Goal: Check status: Check status

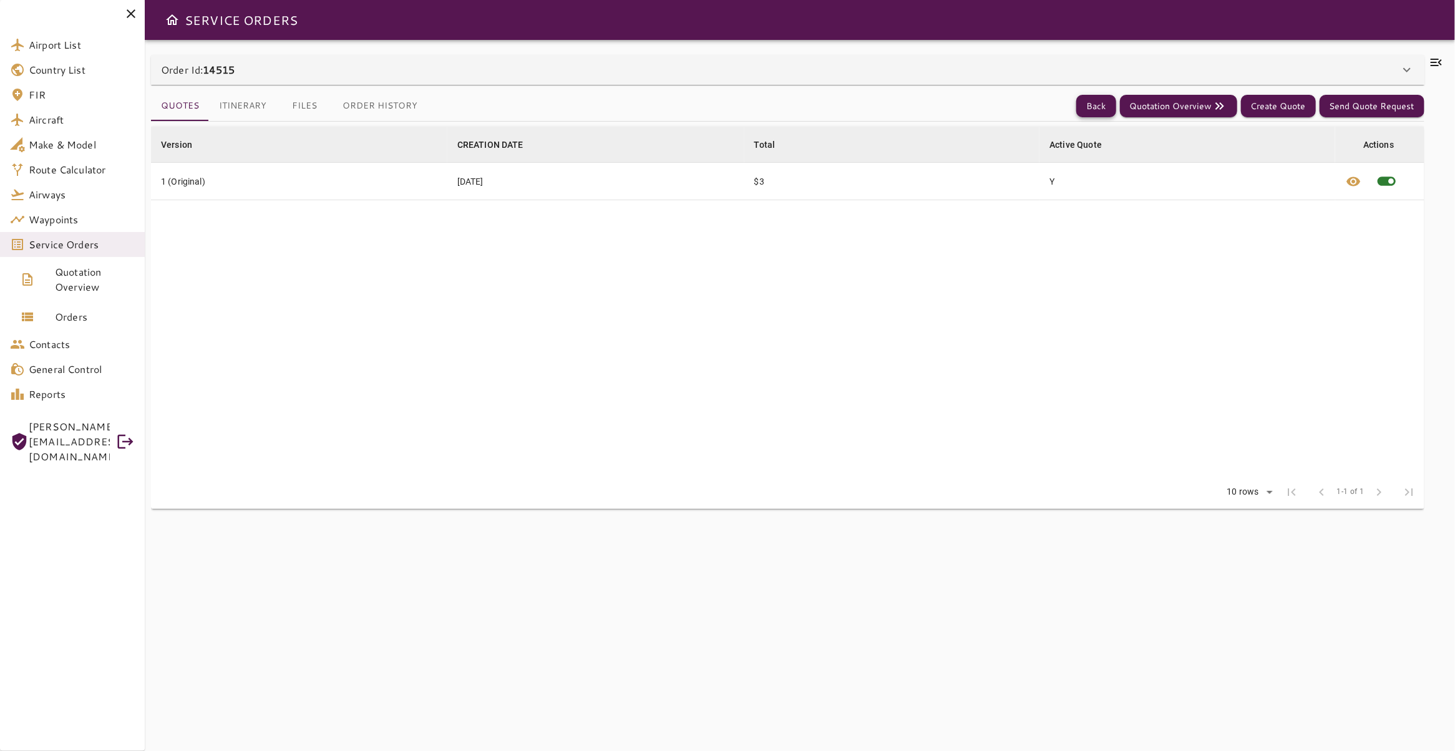
click at [1077, 106] on button "Back" at bounding box center [1096, 106] width 40 height 23
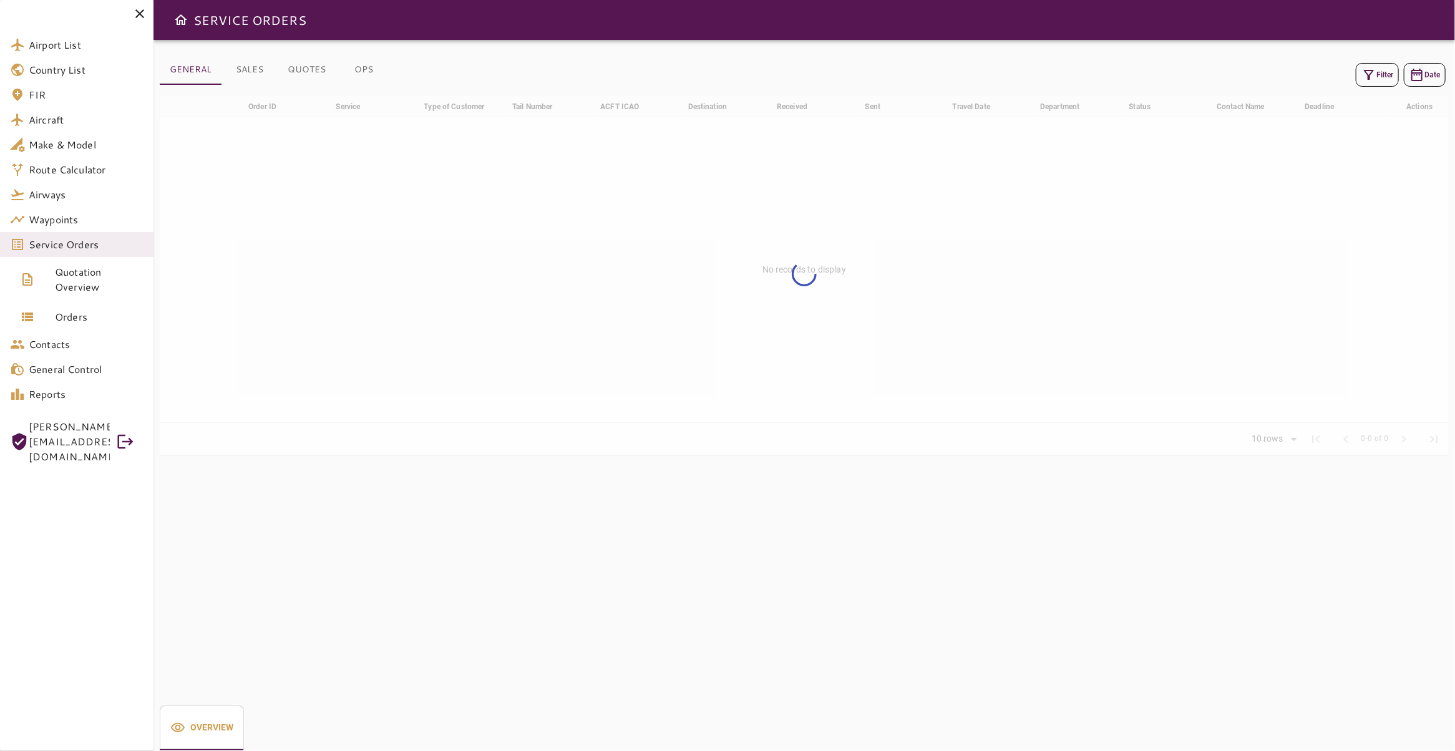
click at [1371, 70] on button "Filter" at bounding box center [1376, 75] width 43 height 24
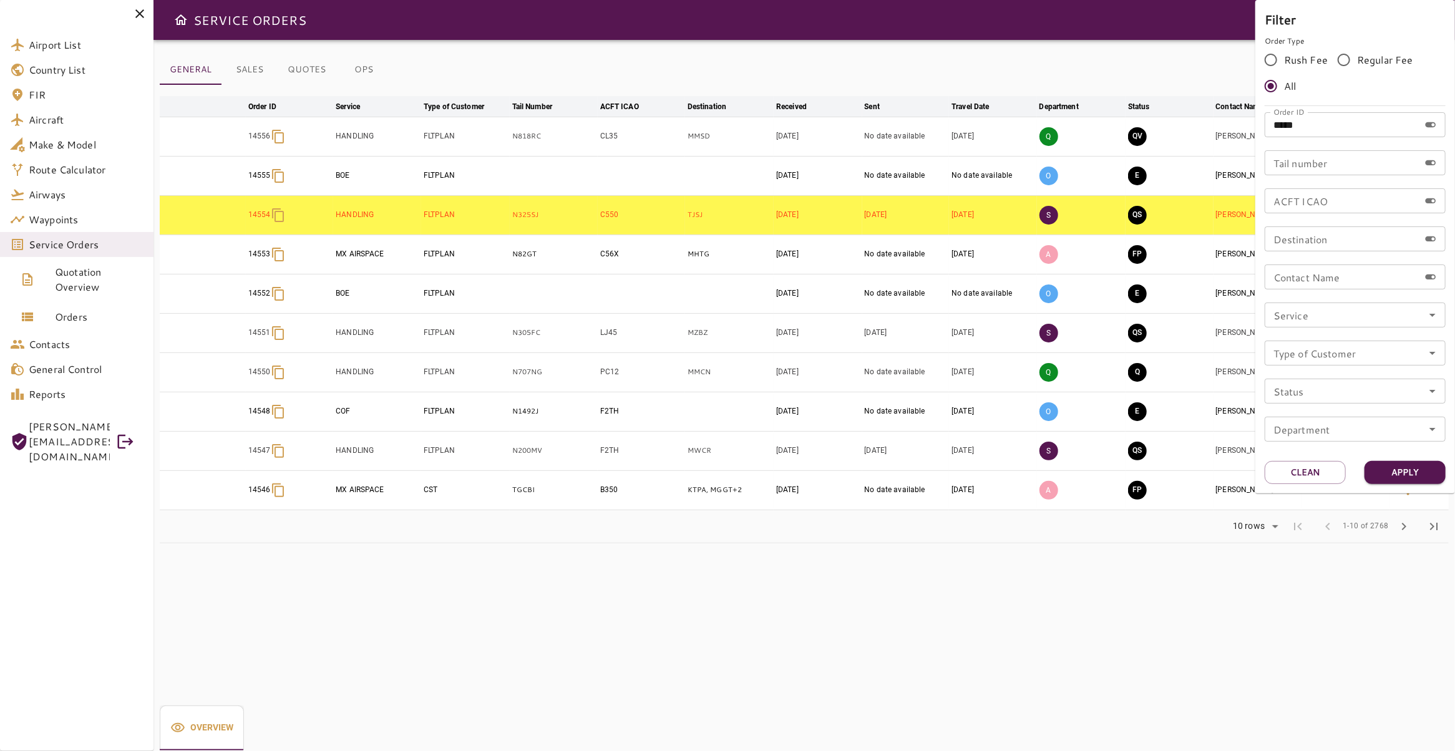
click at [1314, 121] on input "*****" at bounding box center [1341, 124] width 155 height 25
type input "*****"
click at [1437, 472] on button "Apply" at bounding box center [1404, 472] width 81 height 23
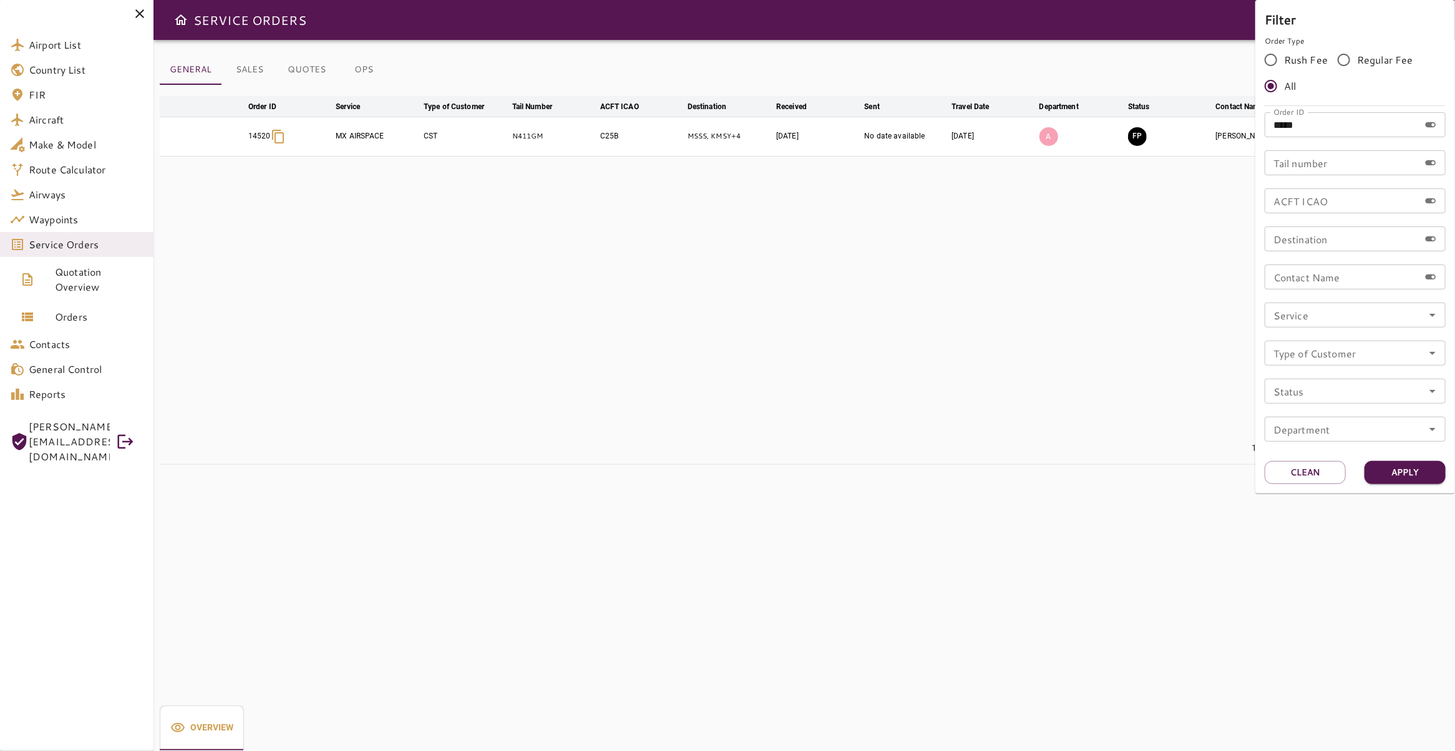
click at [616, 223] on div at bounding box center [727, 375] width 1455 height 751
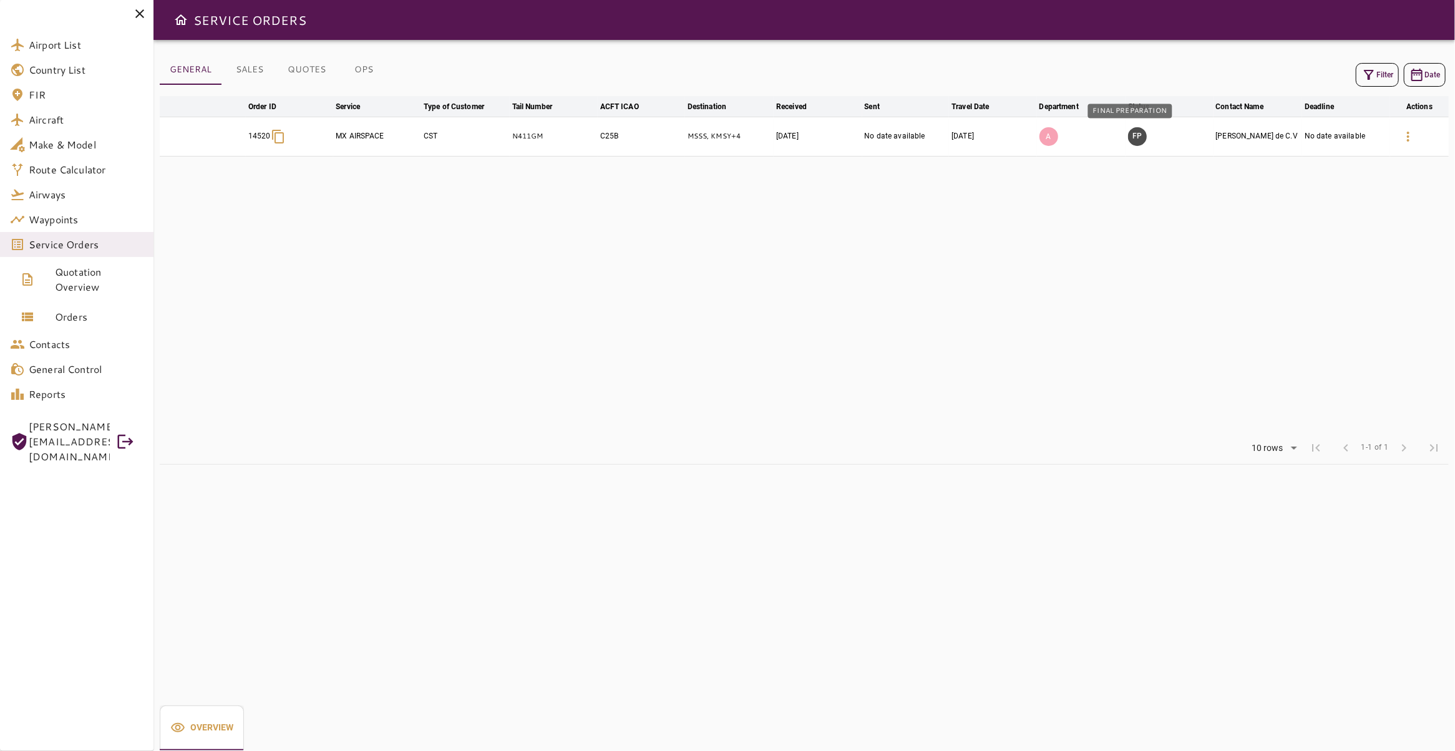
click at [1133, 133] on button "FP" at bounding box center [1137, 136] width 19 height 19
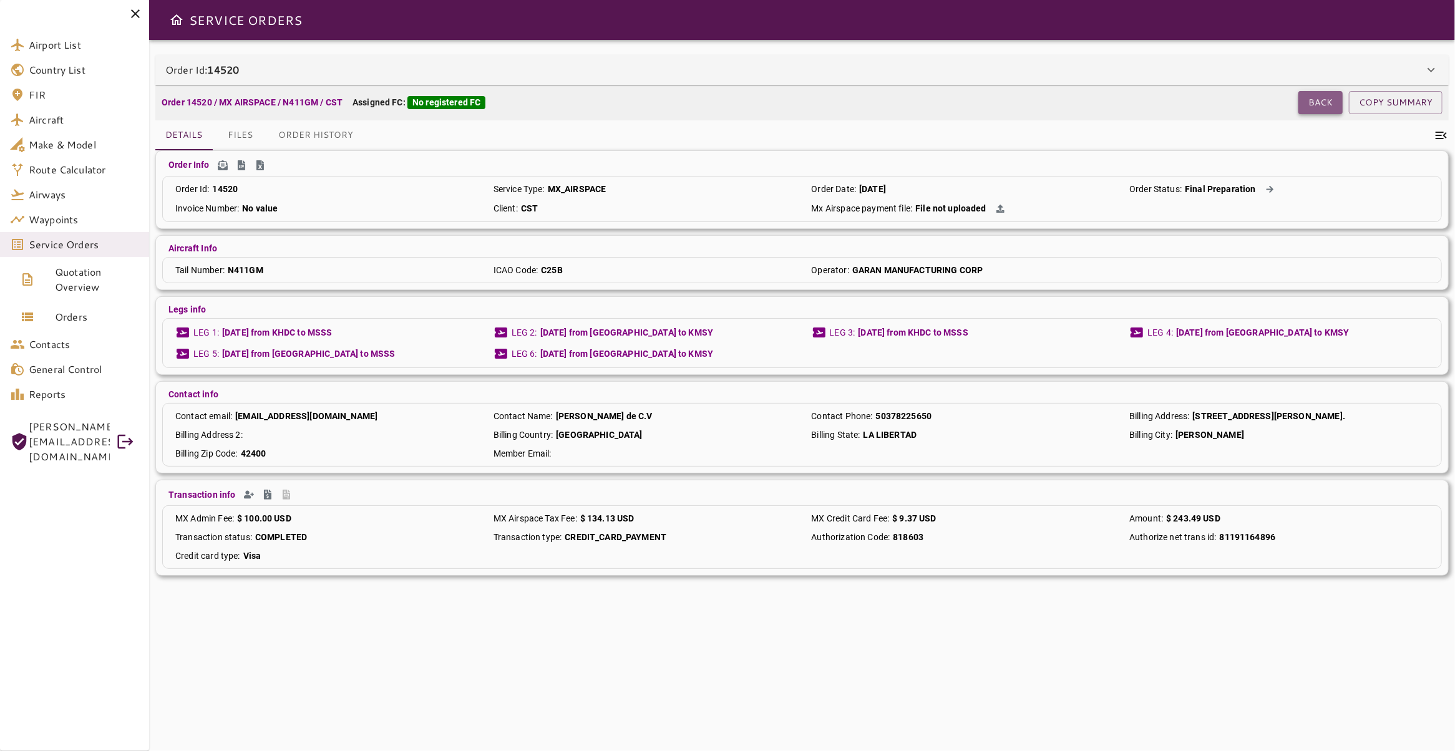
click at [1307, 103] on button "Back" at bounding box center [1320, 102] width 44 height 23
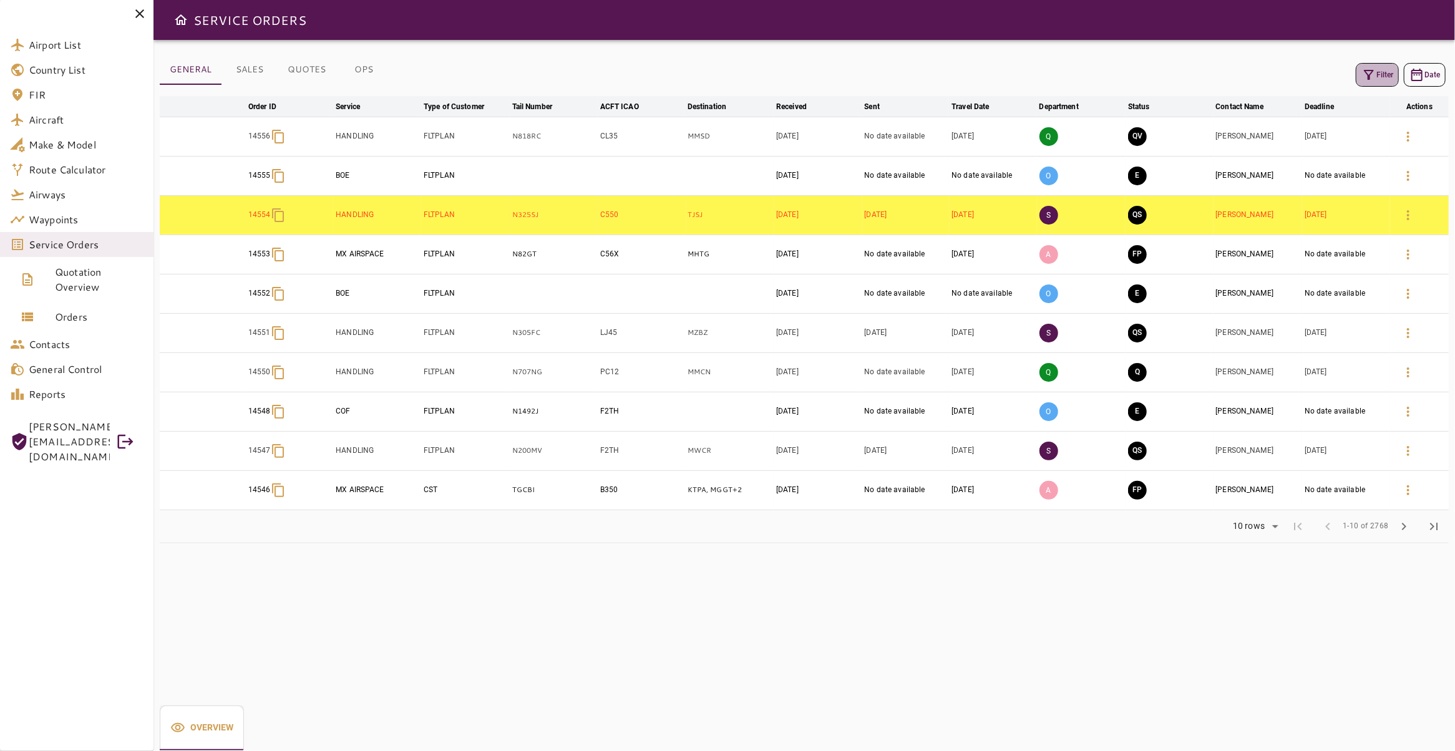
click at [1370, 81] on button "Filter" at bounding box center [1376, 75] width 43 height 24
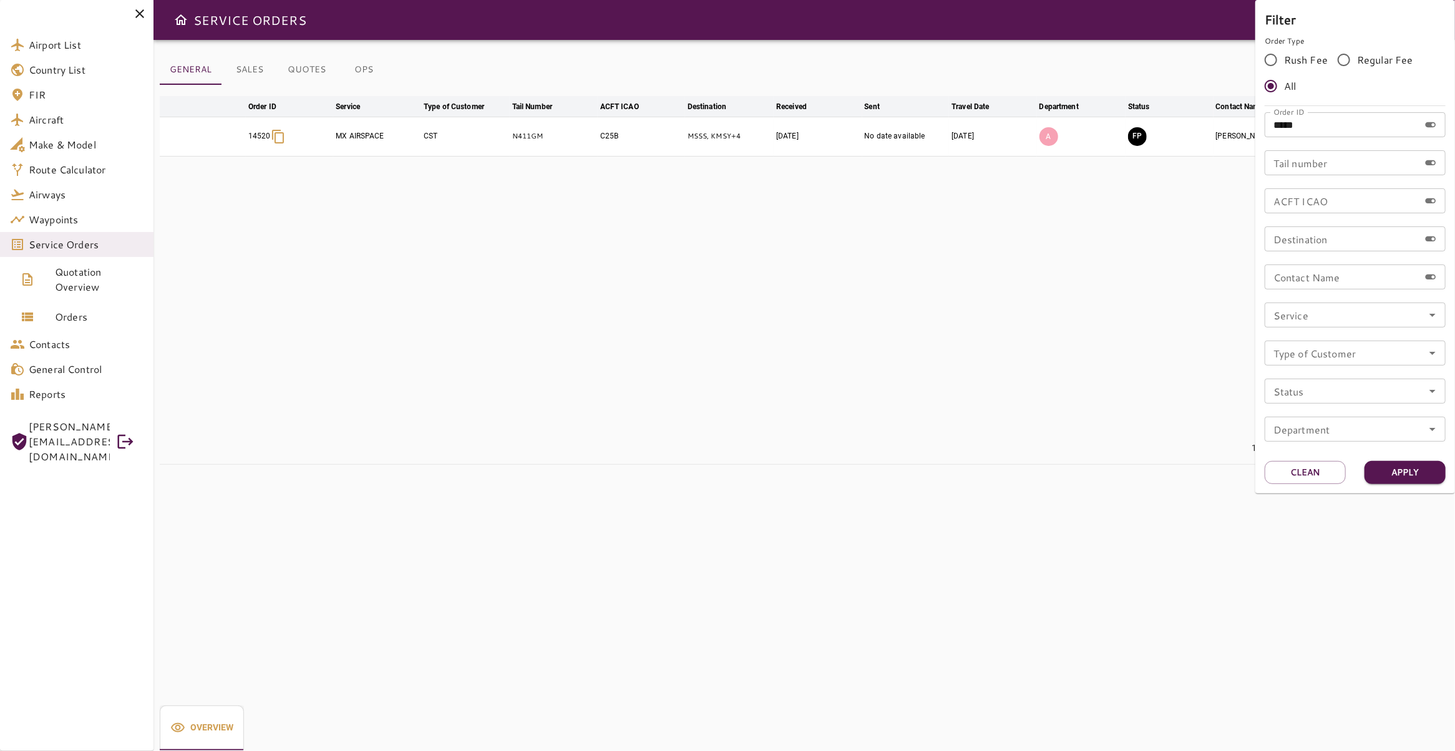
drag, startPoint x: 1364, startPoint y: 130, endPoint x: 1159, endPoint y: 114, distance: 205.8
click at [1264, 114] on input "*****" at bounding box center [1341, 124] width 155 height 25
type input "*****"
click at [1439, 478] on button "Apply" at bounding box center [1404, 472] width 81 height 23
click at [107, 318] on div at bounding box center [727, 375] width 1455 height 751
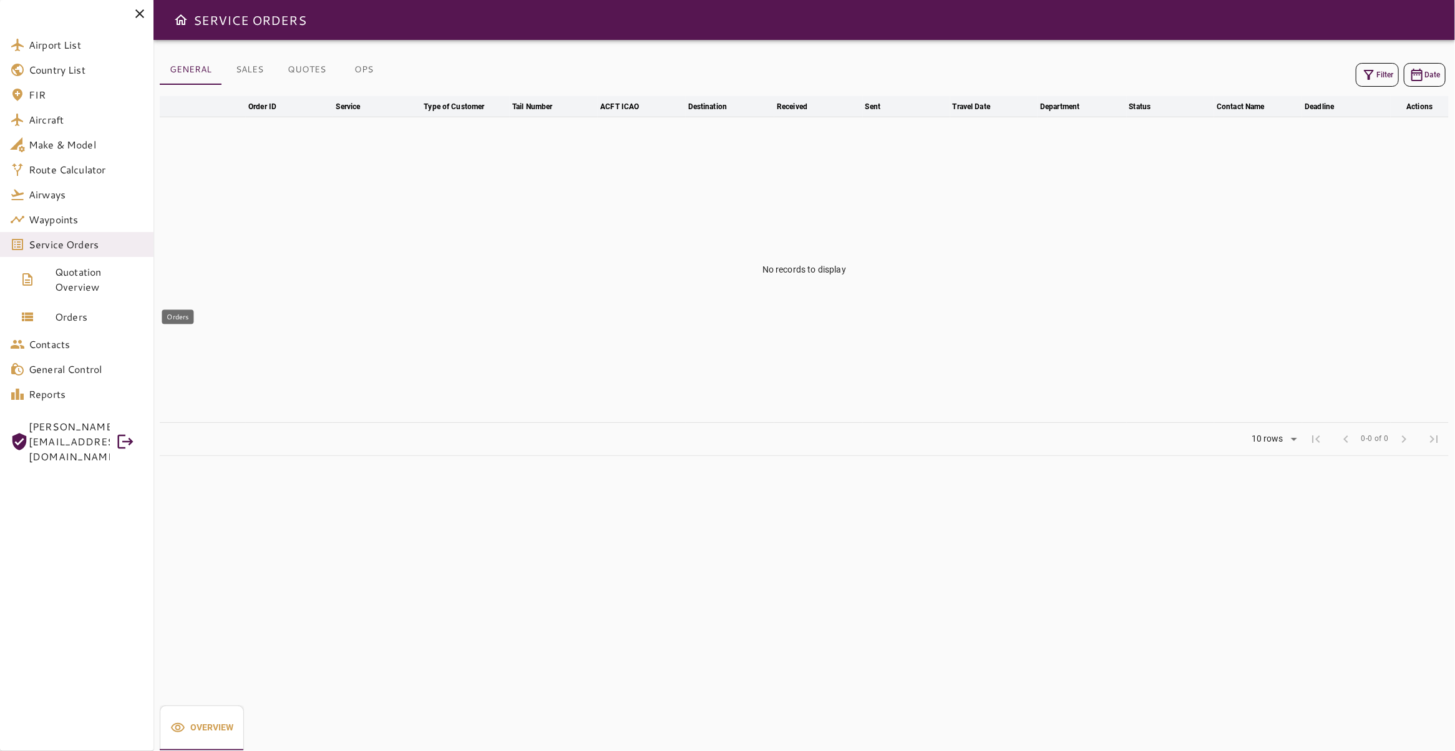
click at [87, 315] on span "Orders" at bounding box center [99, 316] width 89 height 15
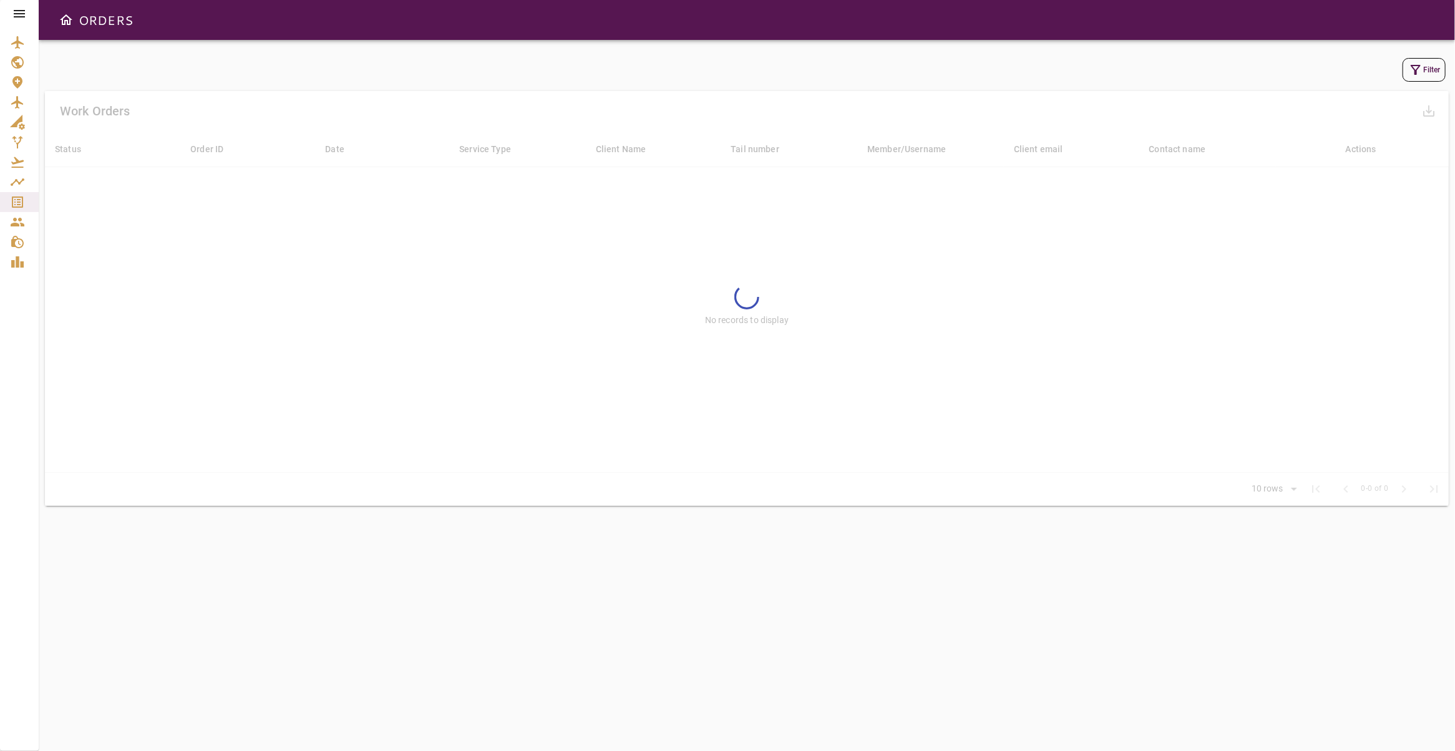
click at [1408, 67] on icon "button" at bounding box center [1415, 69] width 15 height 15
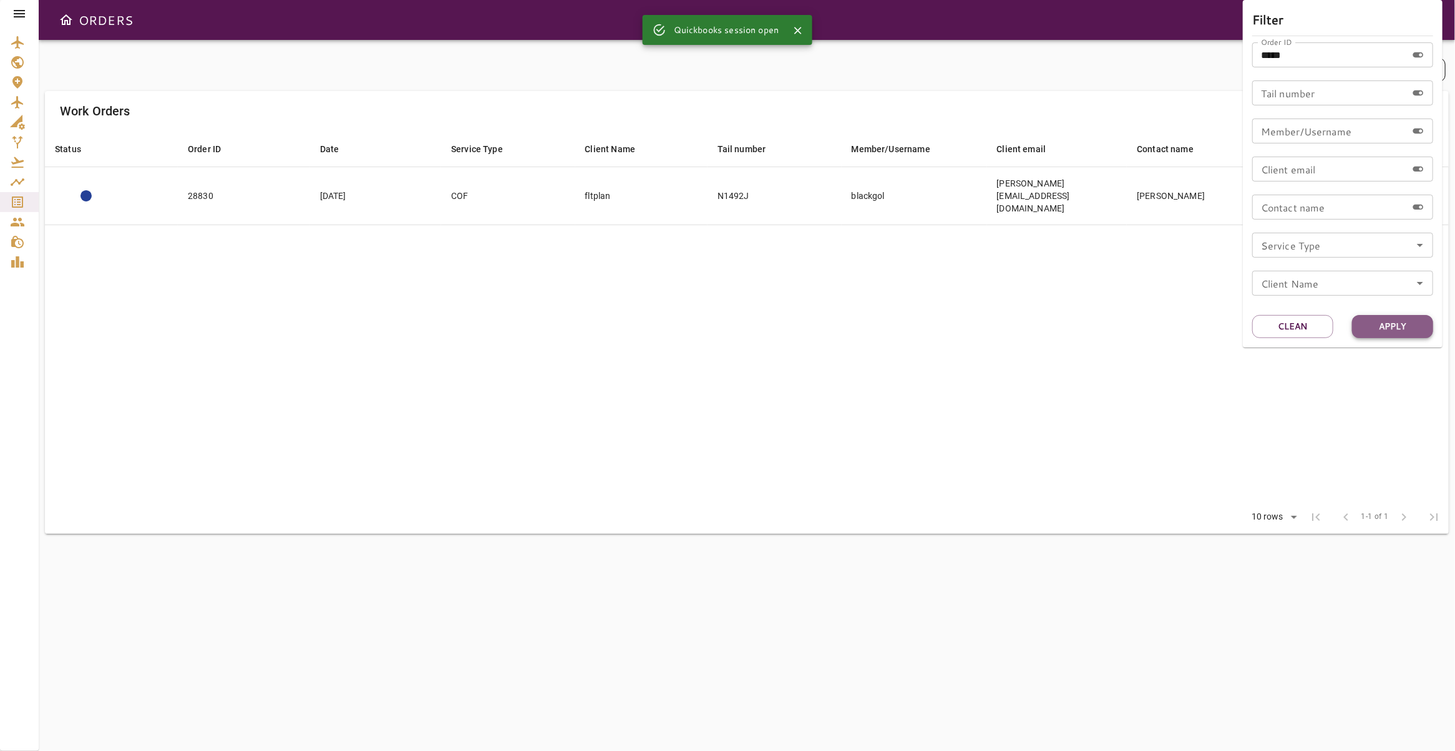
click at [1402, 321] on button "Apply" at bounding box center [1392, 326] width 81 height 23
click at [958, 296] on div at bounding box center [727, 375] width 1455 height 751
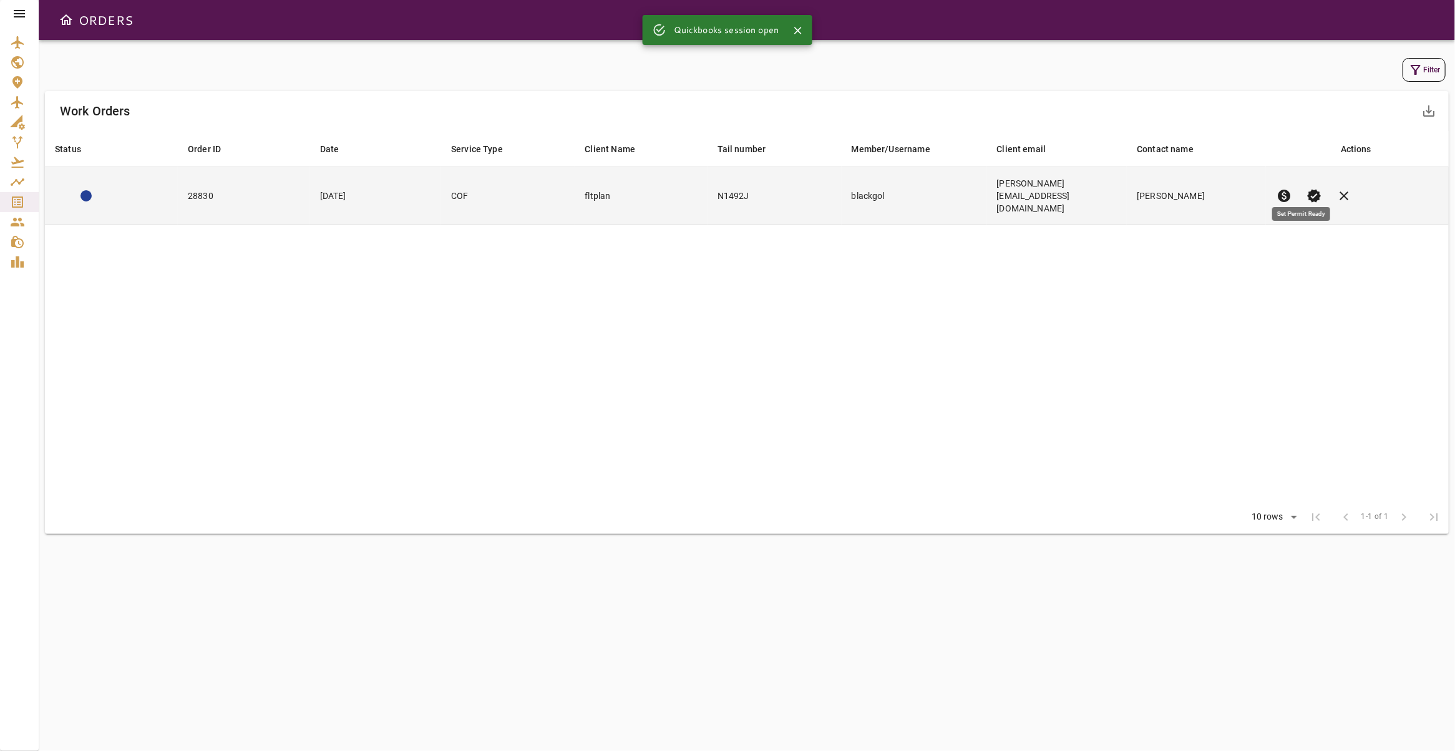
click at [1306, 188] on span "verified" at bounding box center [1313, 195] width 15 height 15
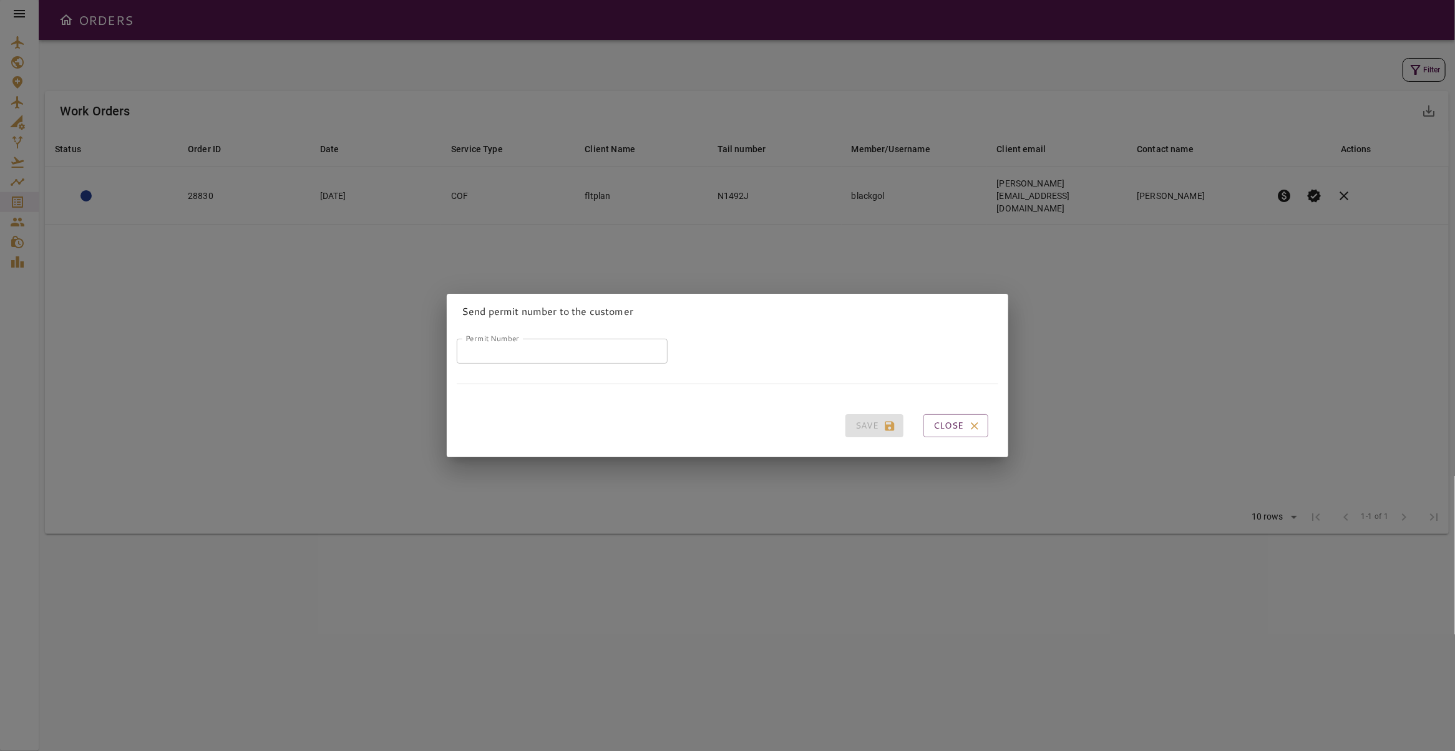
click at [567, 343] on input "Permit Number" at bounding box center [562, 351] width 211 height 25
paste input "*****"
type input "*****"
click at [852, 418] on button "Save" at bounding box center [874, 425] width 58 height 23
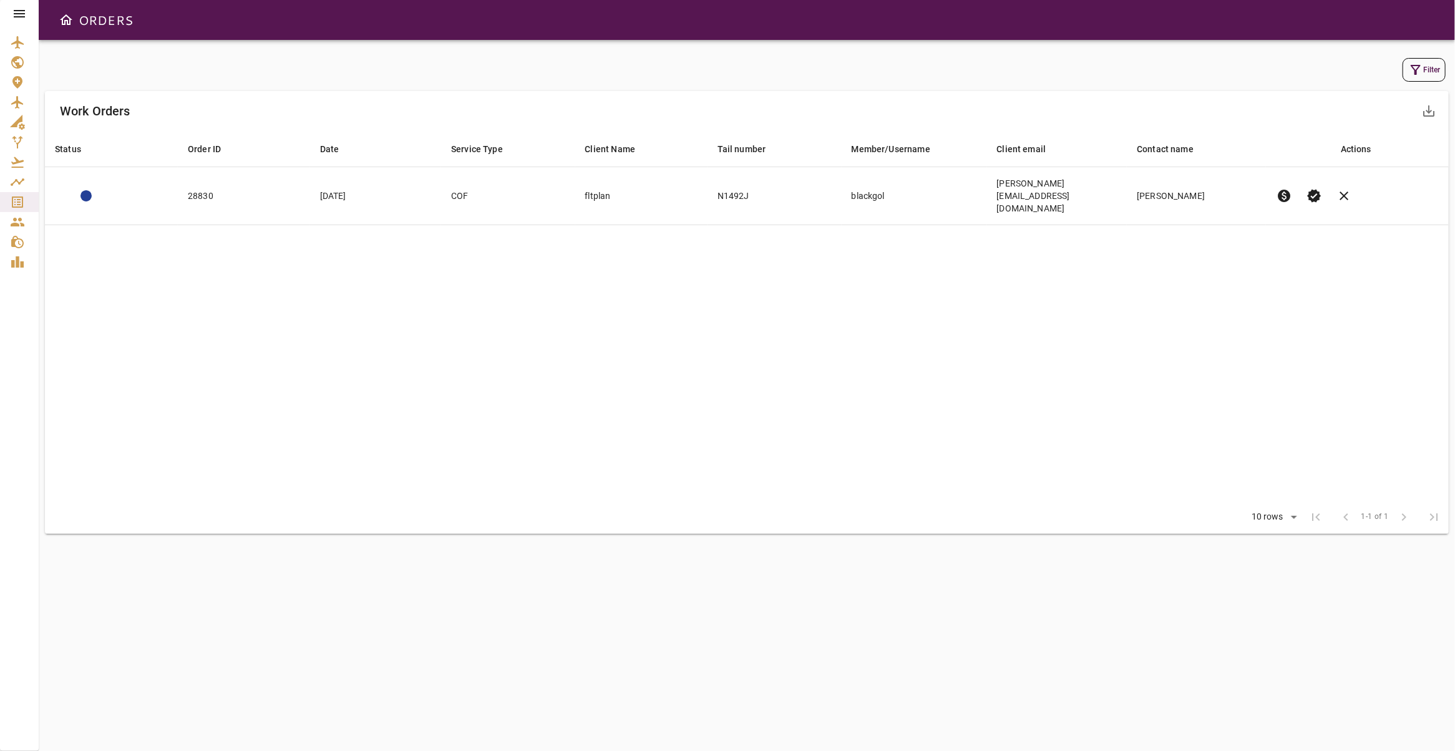
click at [25, 11] on icon at bounding box center [19, 13] width 15 height 15
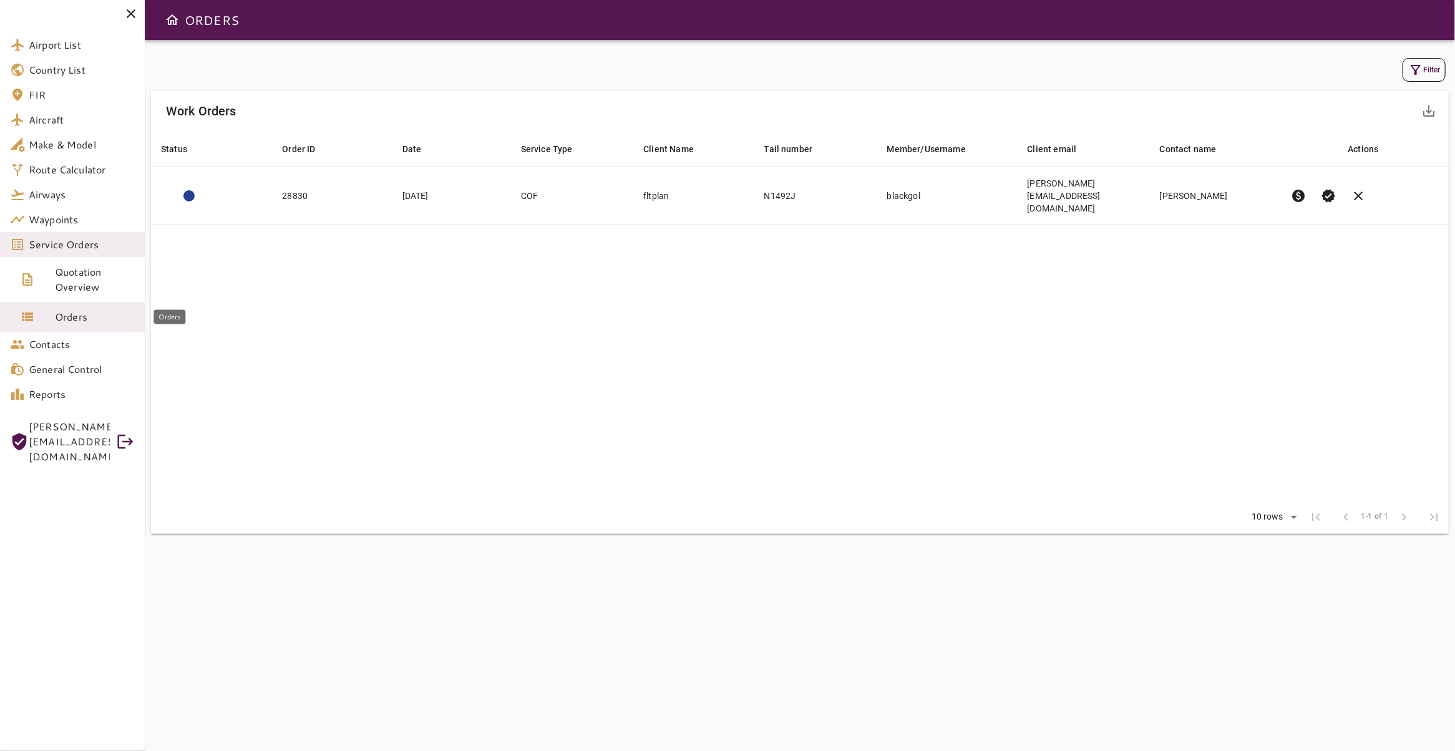
click at [82, 324] on span "Orders" at bounding box center [95, 316] width 80 height 15
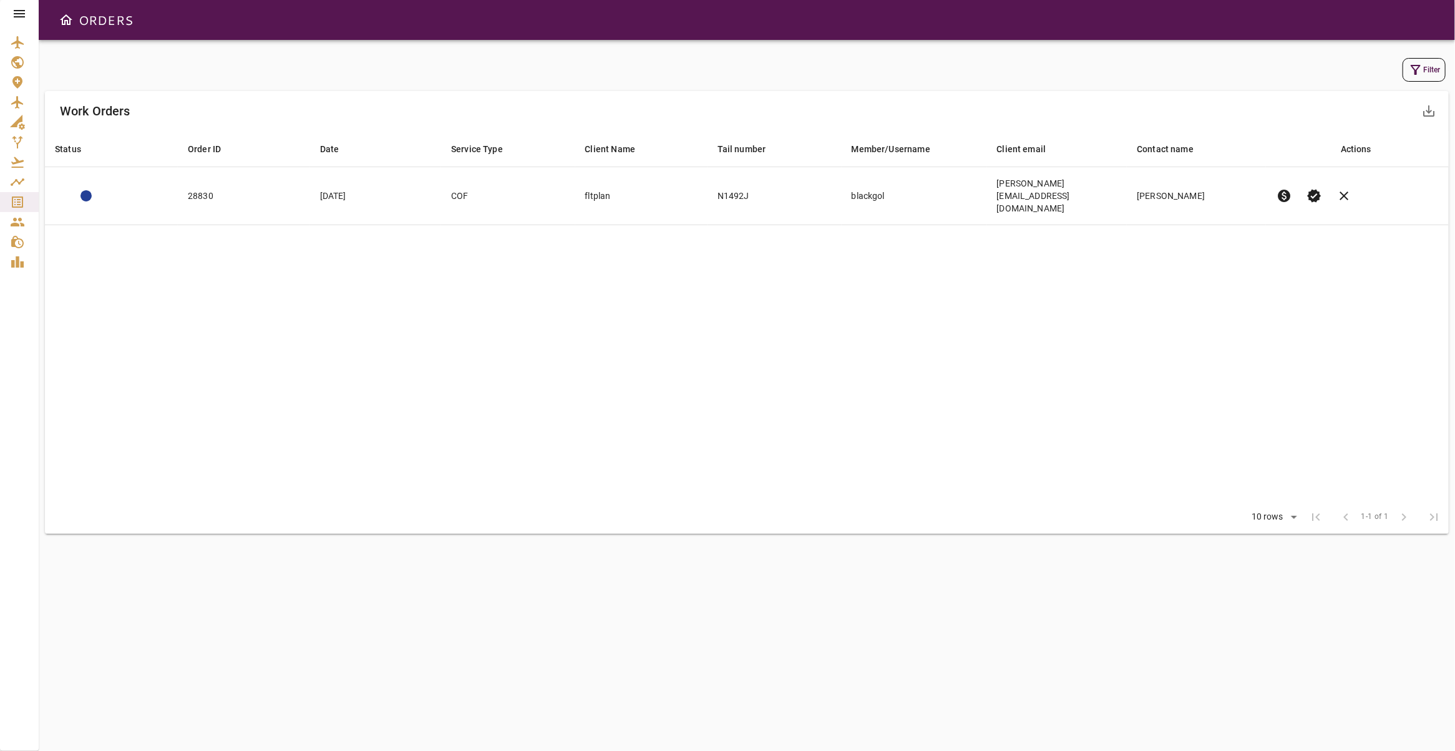
click at [27, 12] on div at bounding box center [19, 13] width 39 height 27
click at [25, 13] on icon at bounding box center [19, 13] width 15 height 15
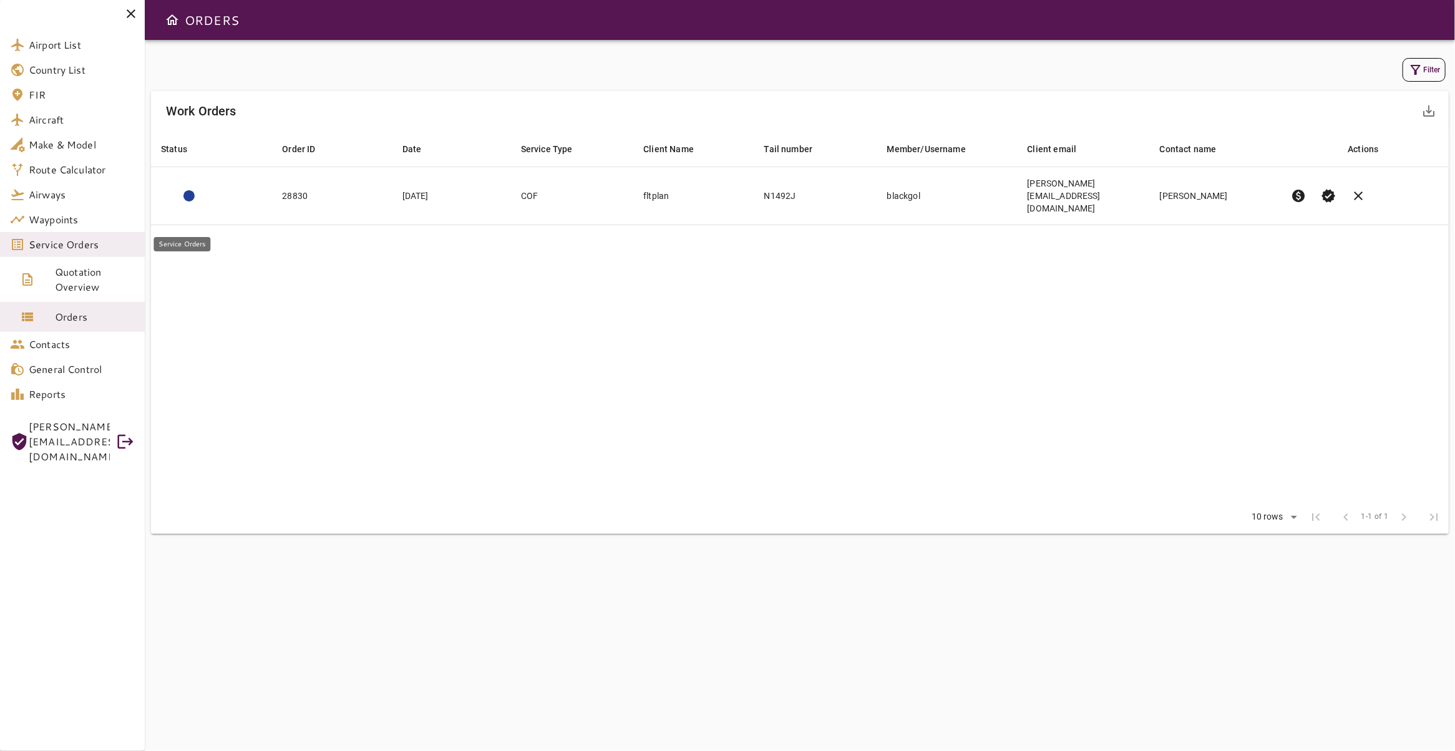
click at [90, 246] on span "Service Orders" at bounding box center [82, 244] width 106 height 15
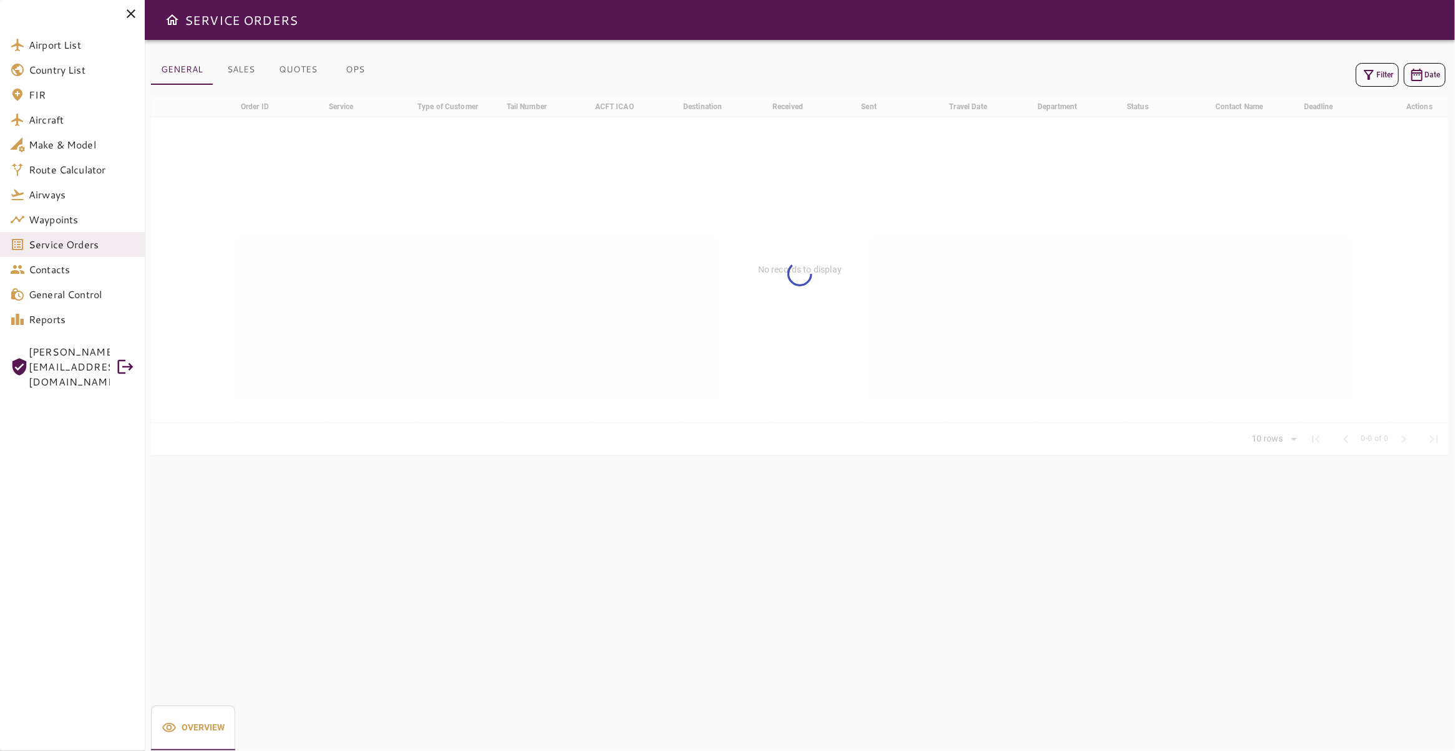
click at [1375, 82] on button "Filter" at bounding box center [1376, 75] width 43 height 24
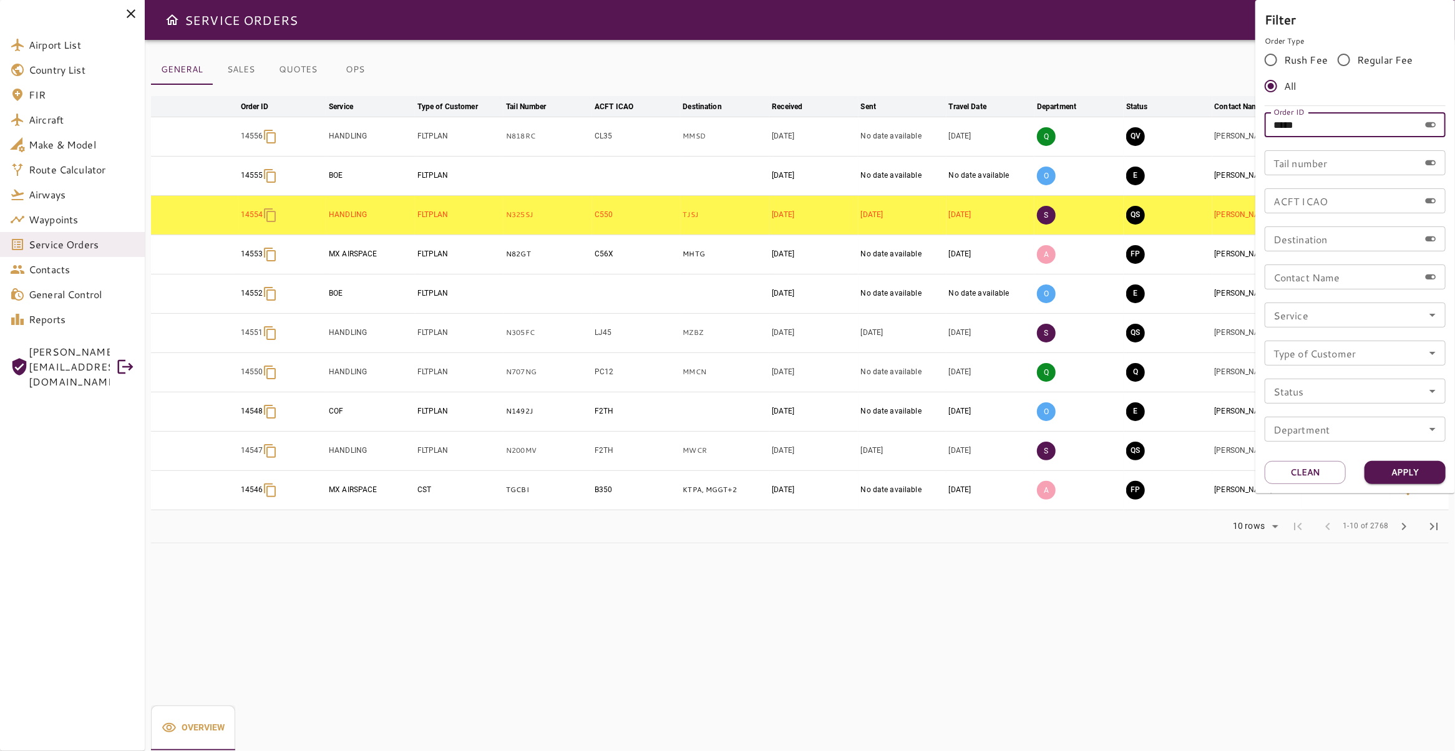
drag, startPoint x: 1395, startPoint y: 122, endPoint x: 1133, endPoint y: 118, distance: 261.4
click at [1264, 119] on input "*****" at bounding box center [1341, 124] width 155 height 25
click at [1427, 313] on icon "Open" at bounding box center [1432, 315] width 15 height 15
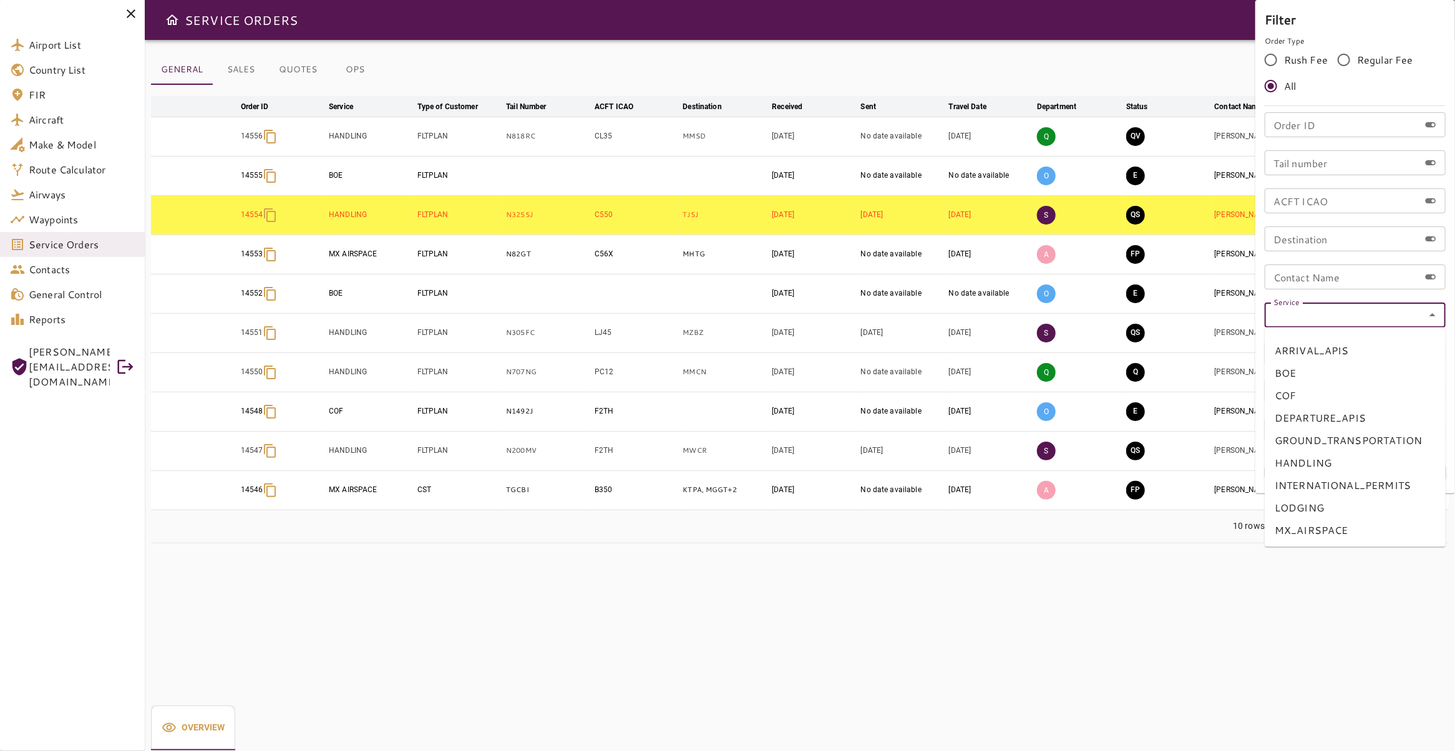
click at [1350, 385] on li "COF" at bounding box center [1354, 396] width 181 height 22
type input "***"
click at [1397, 467] on button "Apply" at bounding box center [1404, 472] width 81 height 23
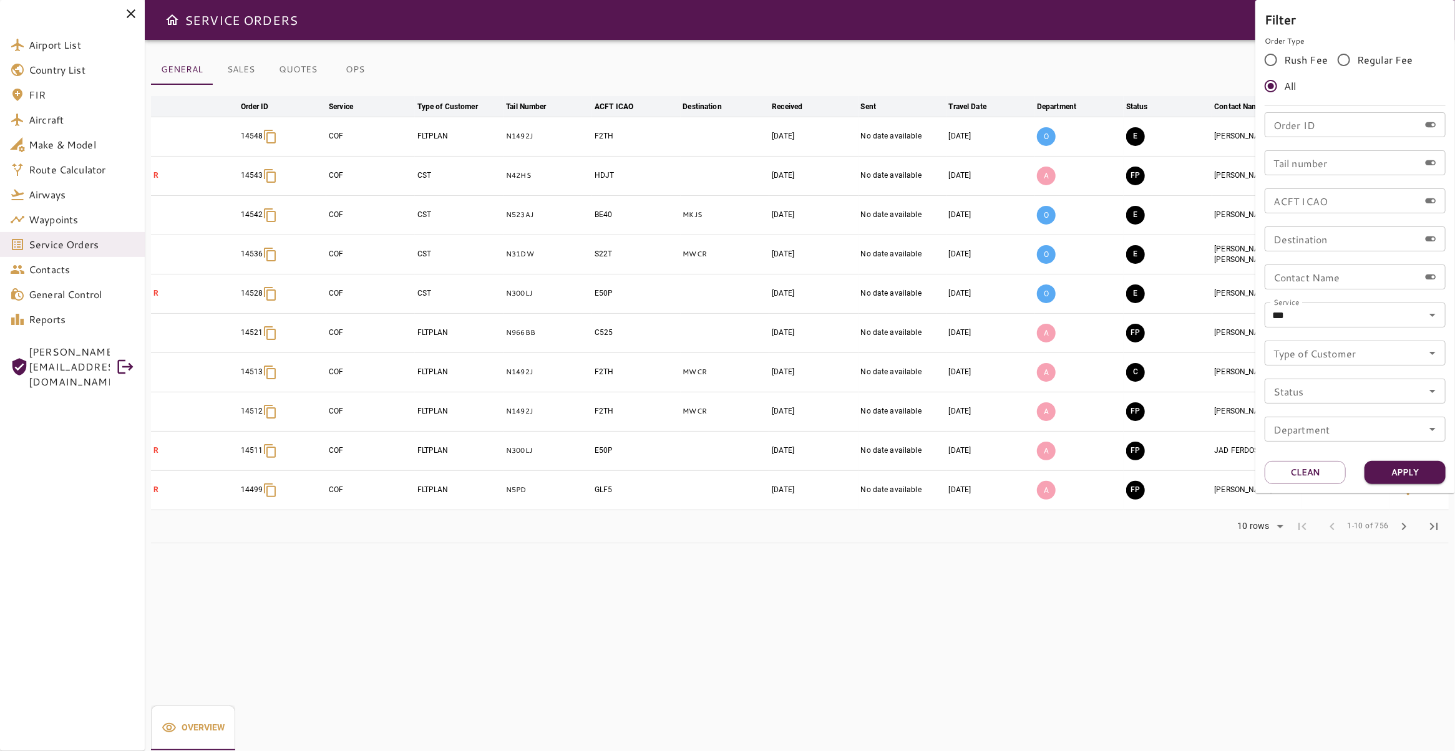
click at [641, 512] on div at bounding box center [727, 375] width 1455 height 751
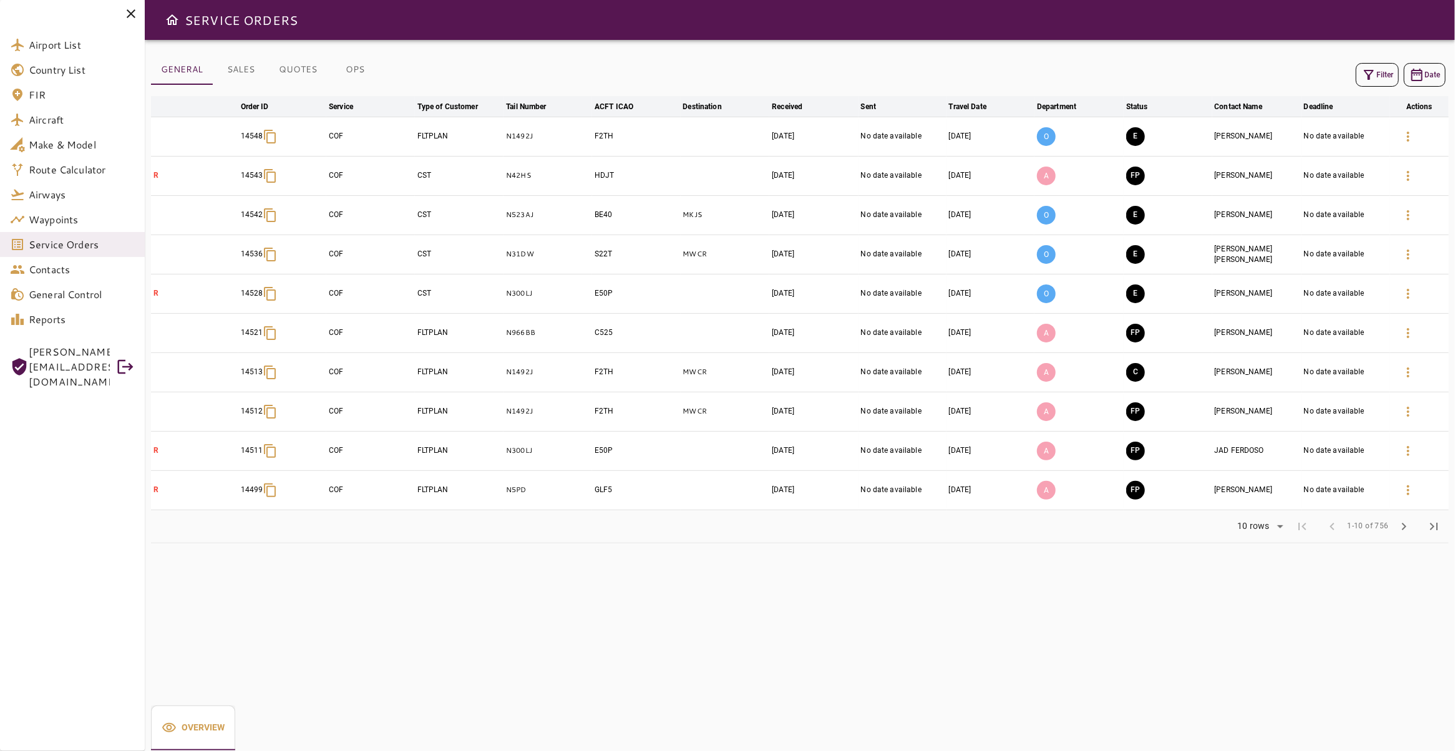
click at [347, 77] on button "OPS" at bounding box center [355, 70] width 56 height 30
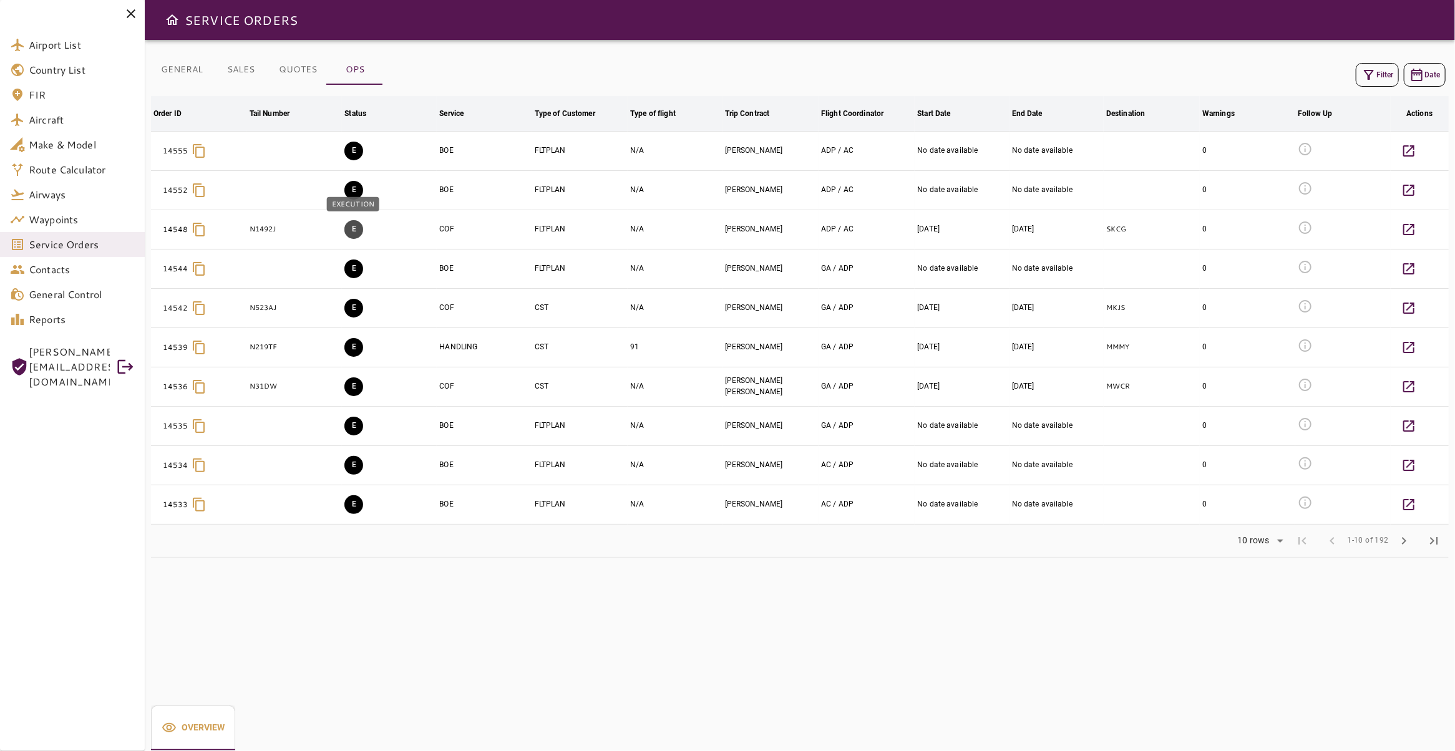
click at [351, 227] on button "E" at bounding box center [353, 229] width 19 height 19
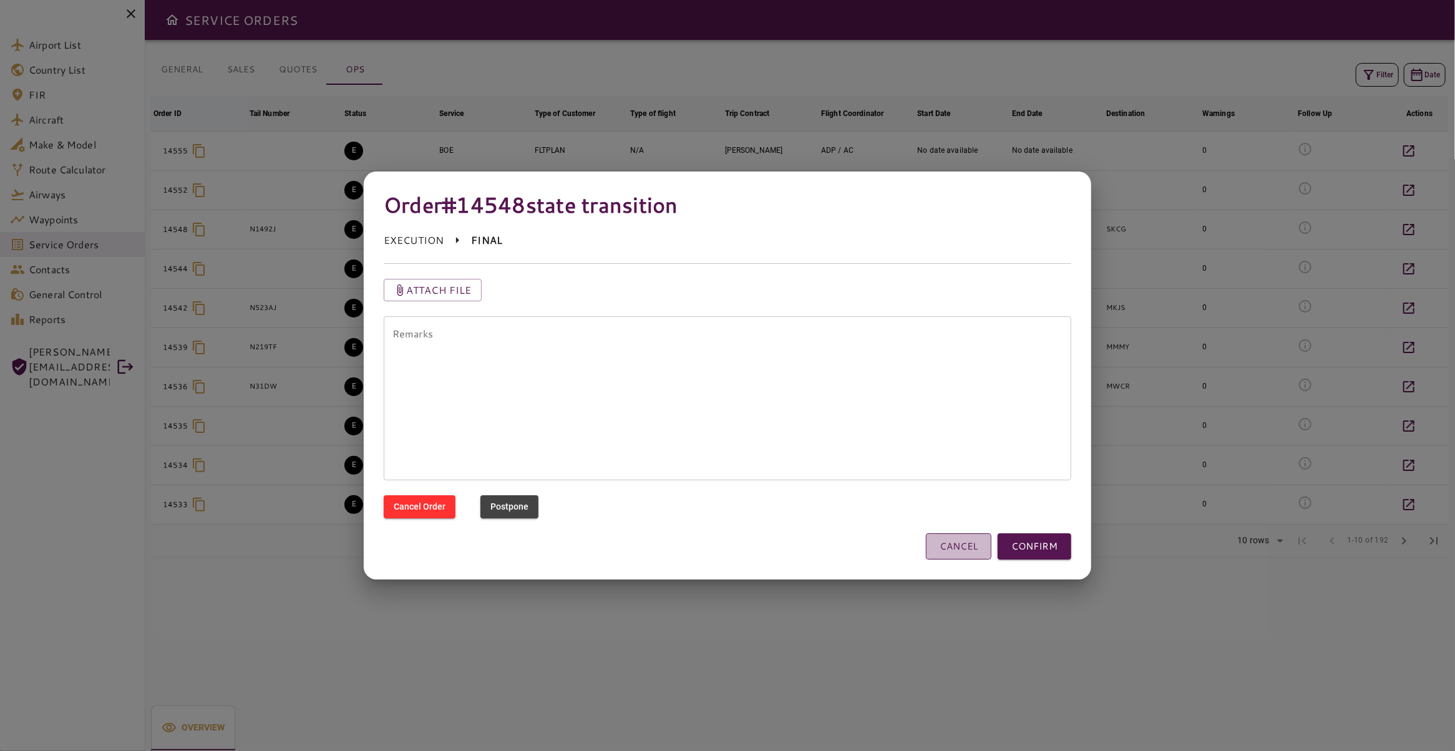
click at [933, 552] on button "CANCEL" at bounding box center [958, 546] width 65 height 26
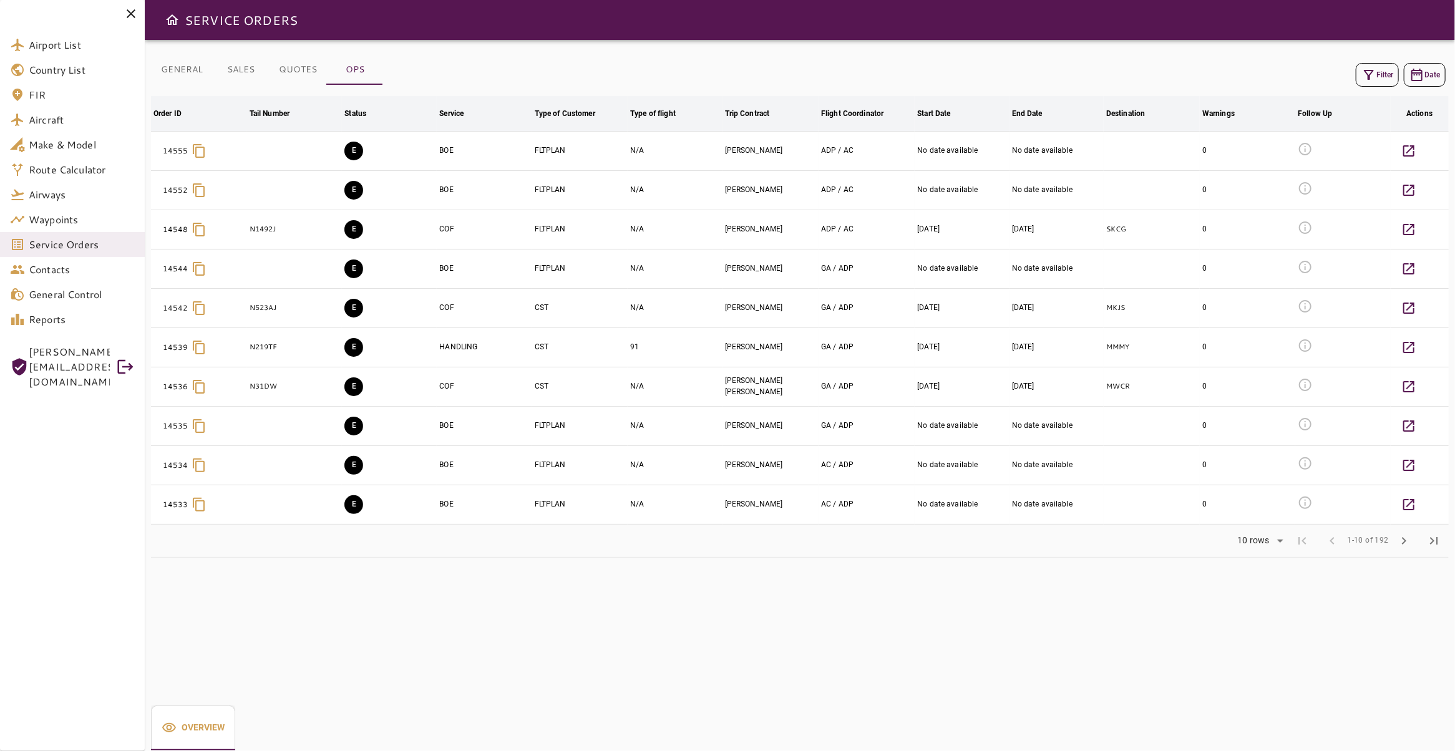
click at [1364, 70] on icon "button" at bounding box center [1368, 74] width 15 height 15
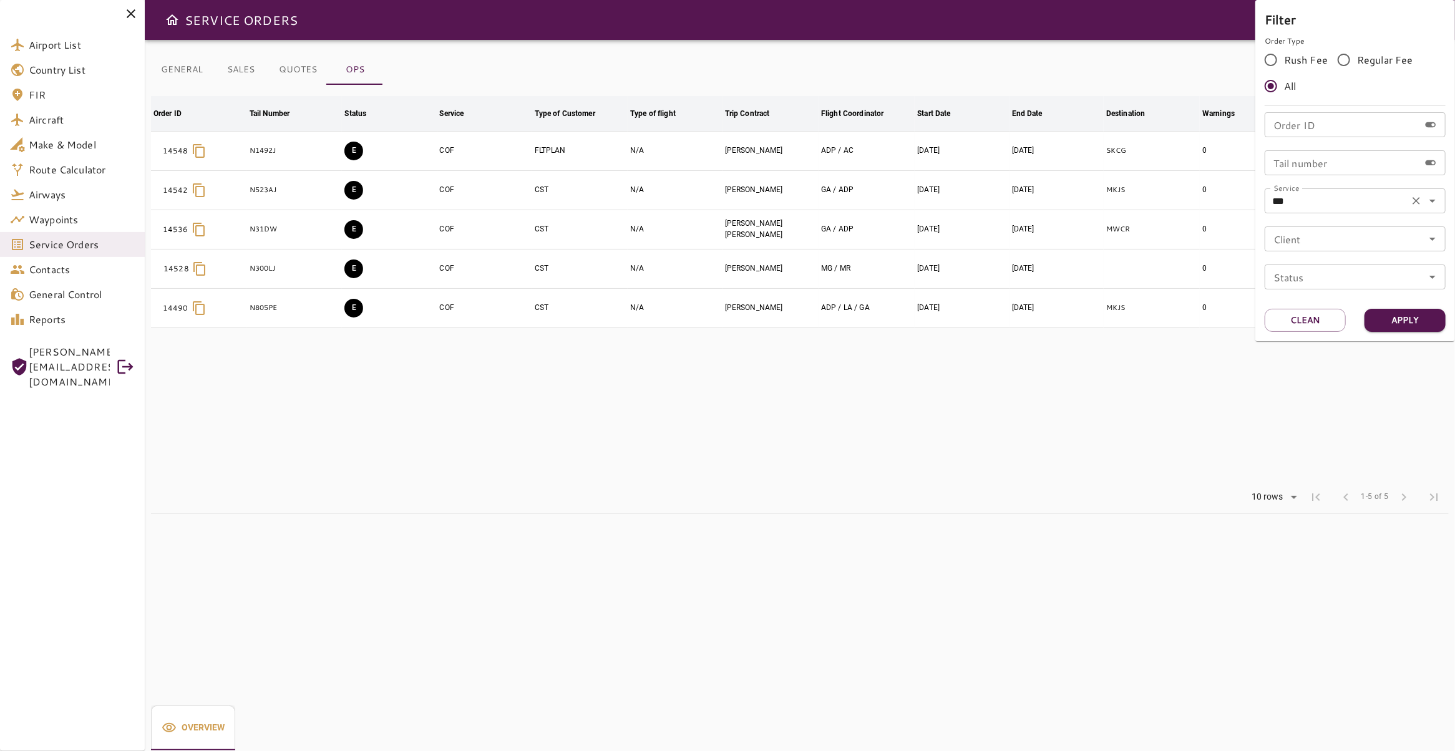
click at [1417, 204] on icon "Clear" at bounding box center [1416, 201] width 12 height 12
click at [1337, 127] on input "Order ID" at bounding box center [1341, 124] width 155 height 25
click at [404, 457] on div at bounding box center [727, 375] width 1455 height 751
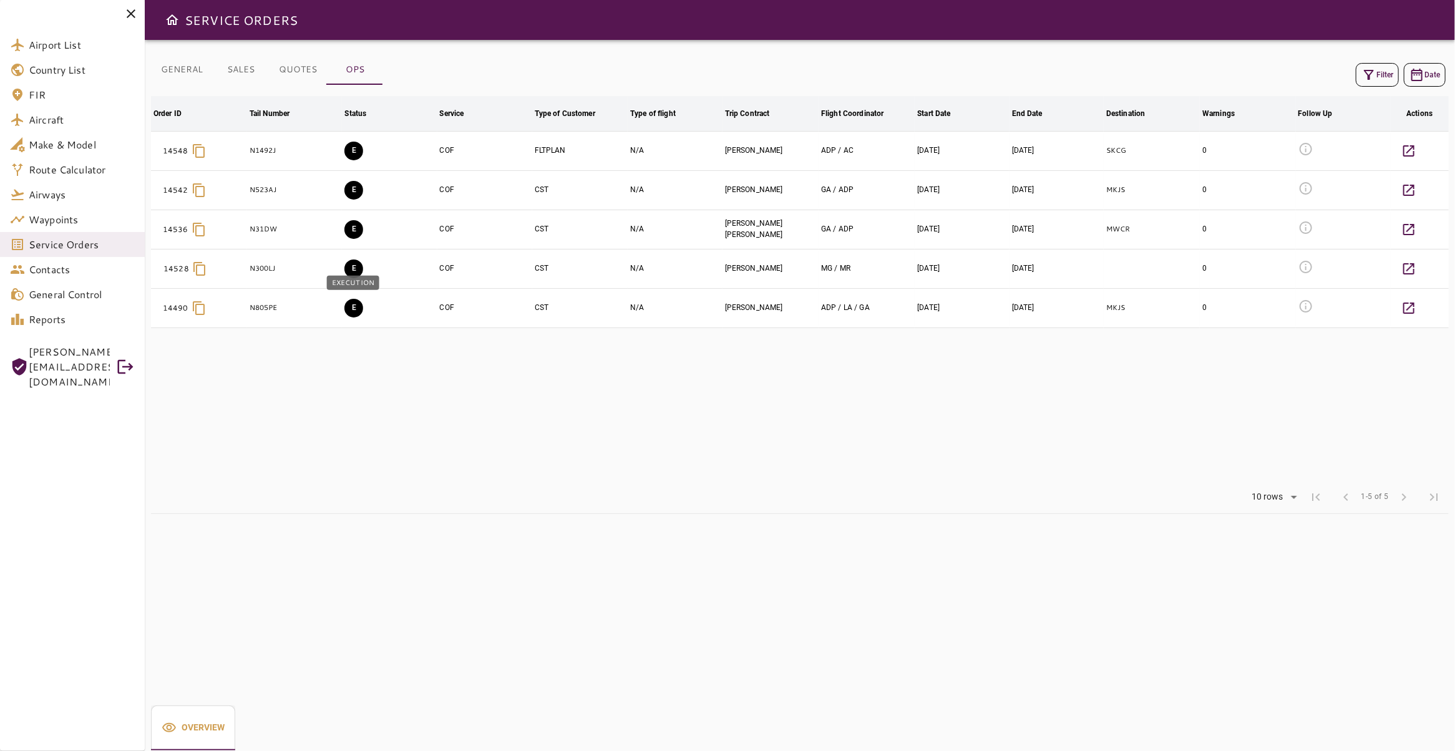
click at [347, 311] on button "E" at bounding box center [353, 308] width 19 height 19
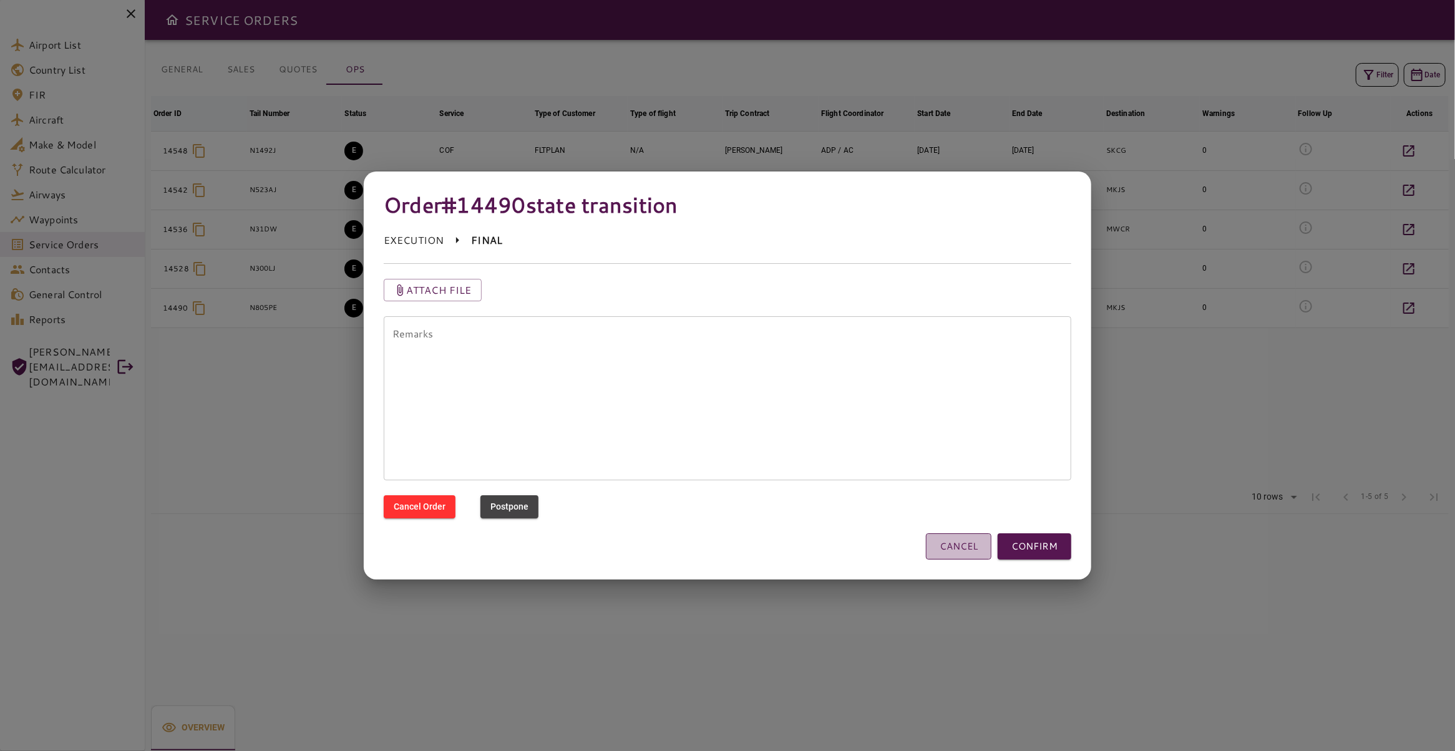
click at [955, 548] on button "CANCEL" at bounding box center [958, 546] width 65 height 26
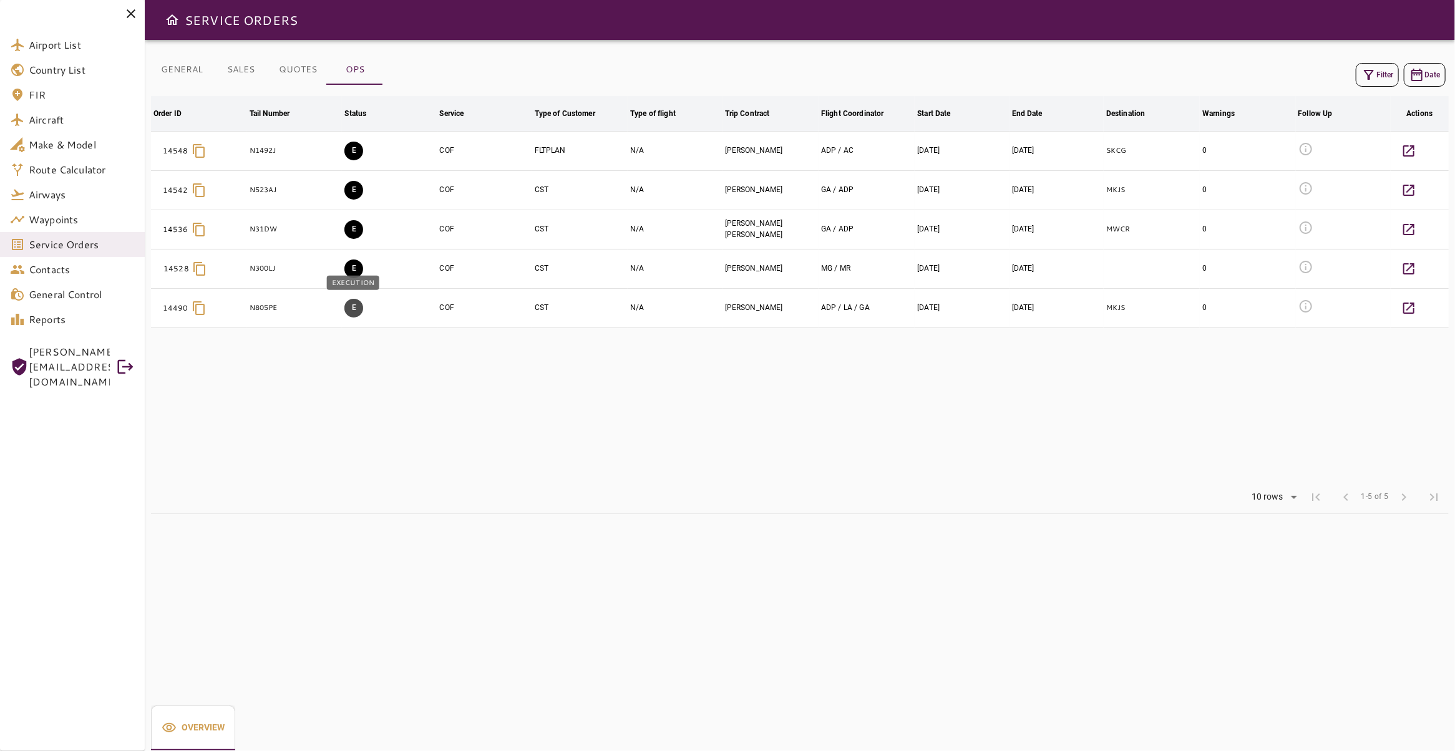
click at [354, 308] on button "E" at bounding box center [353, 308] width 19 height 19
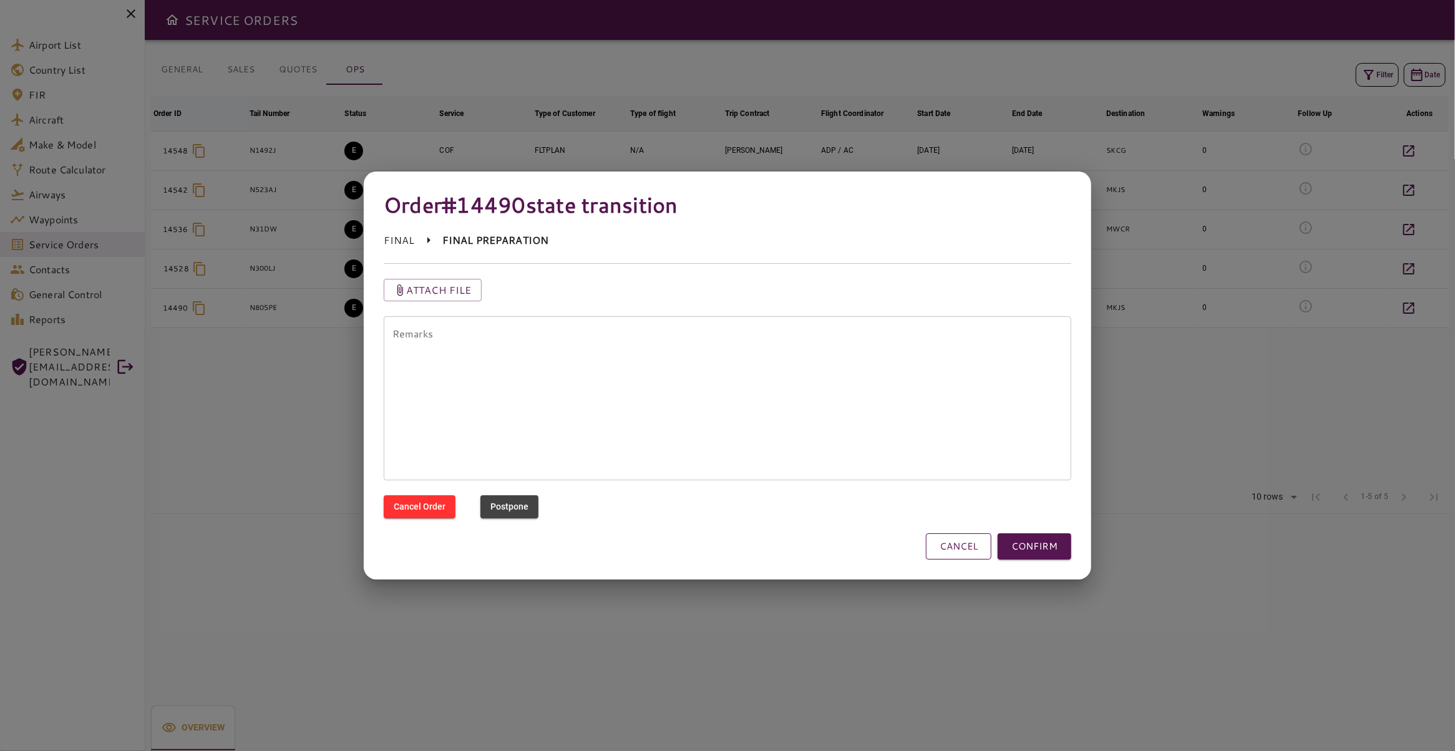
click at [948, 546] on button "CANCEL" at bounding box center [958, 546] width 65 height 26
